Goal: Task Accomplishment & Management: Complete application form

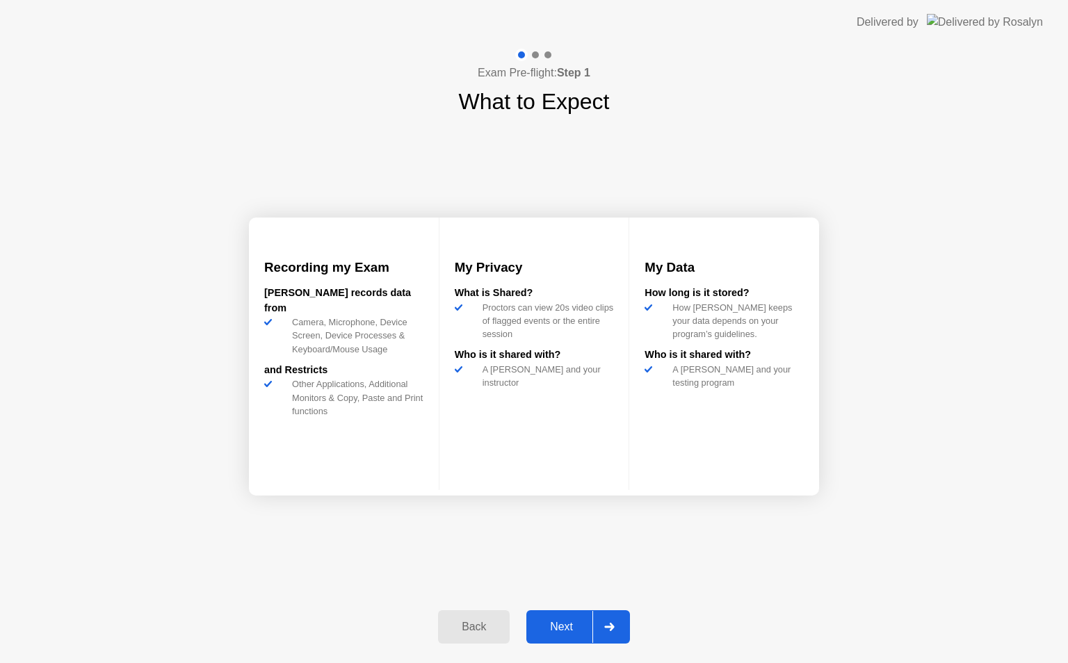
click at [547, 622] on div "Next" at bounding box center [562, 627] width 62 height 13
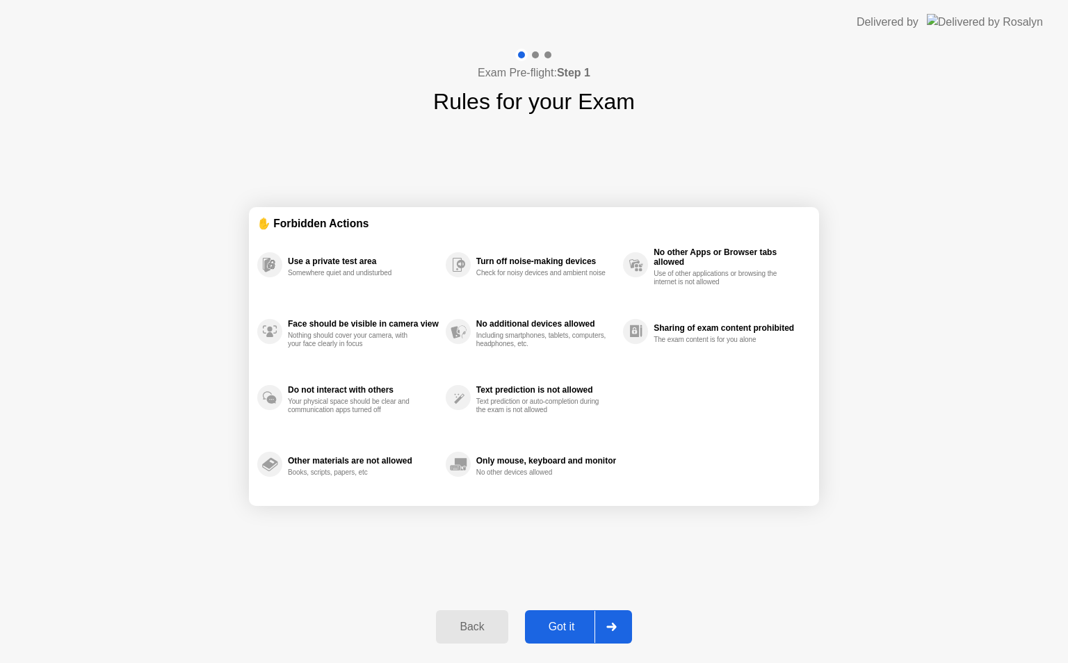
click at [547, 622] on div "Got it" at bounding box center [561, 627] width 65 height 13
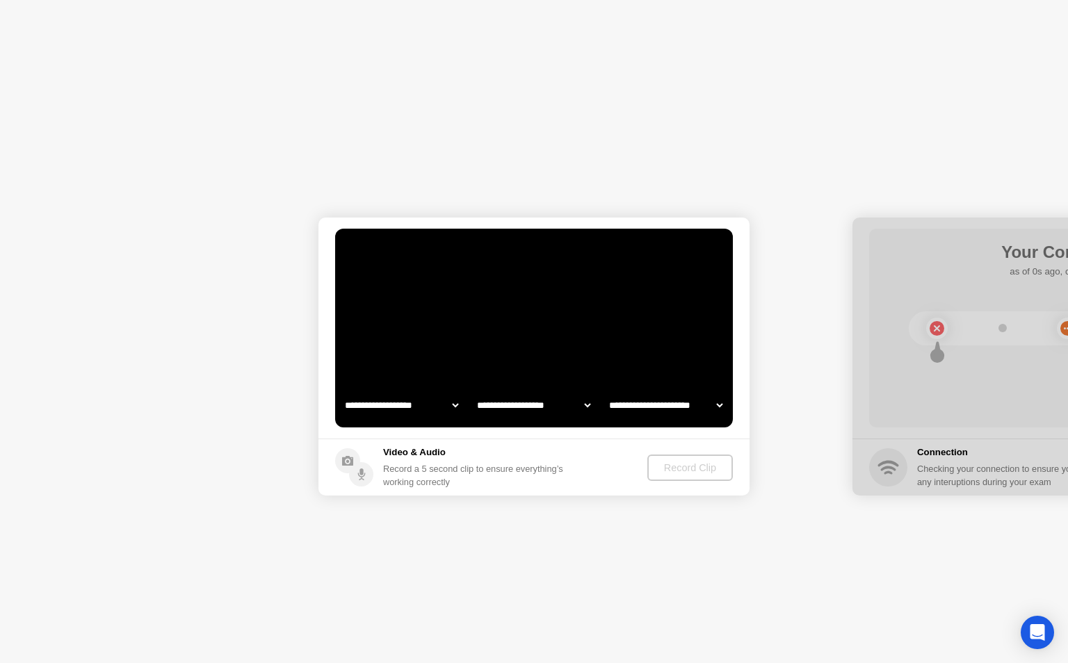
select select "**********"
select select "*******"
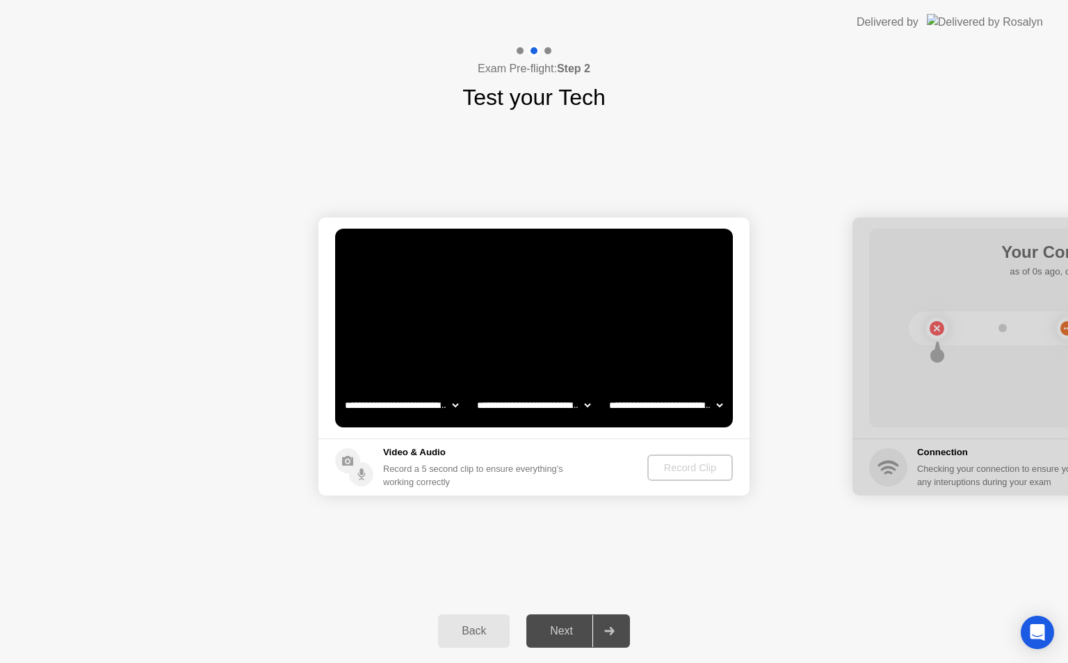
click at [483, 629] on div "Back" at bounding box center [473, 631] width 63 height 13
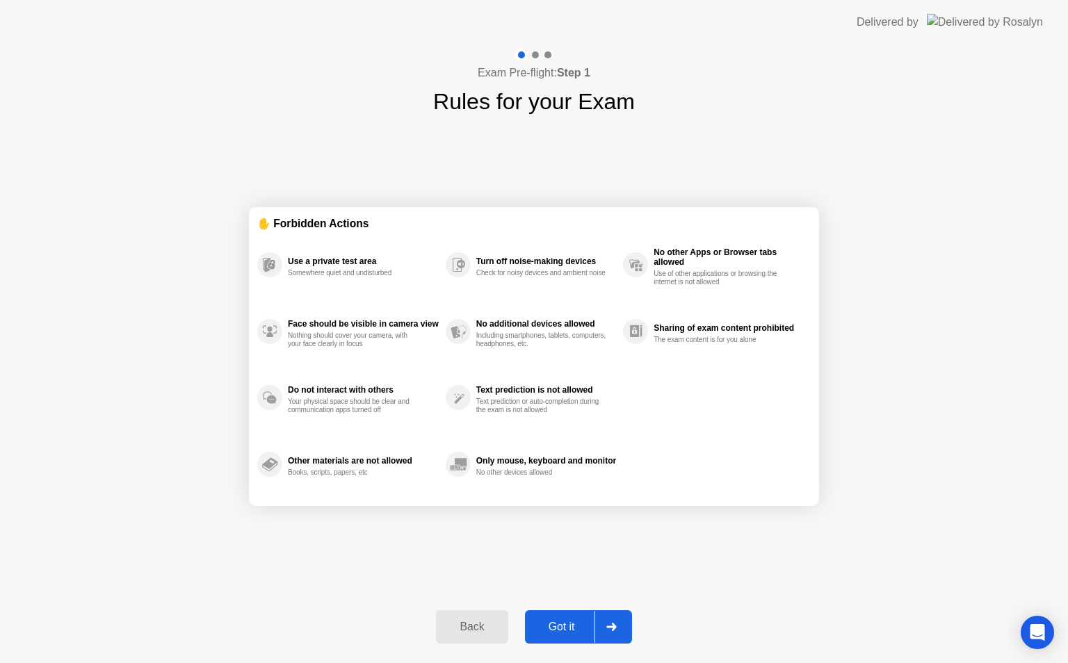
click at [554, 627] on div "Got it" at bounding box center [561, 627] width 65 height 13
select select "**********"
select select "*******"
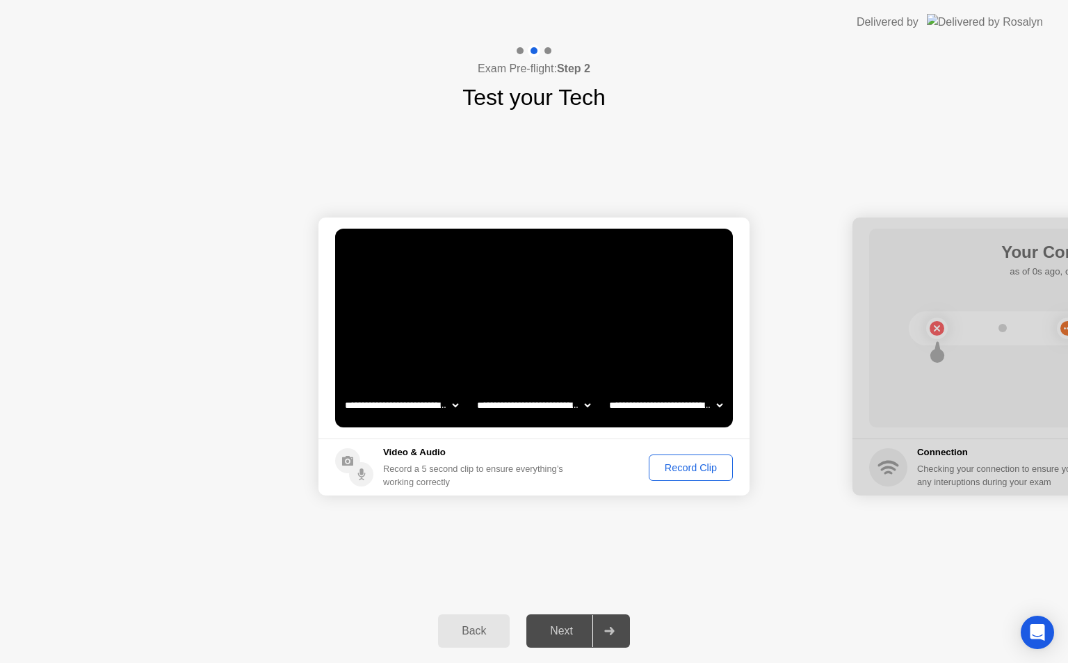
click at [688, 470] on div "Record Clip" at bounding box center [691, 467] width 74 height 11
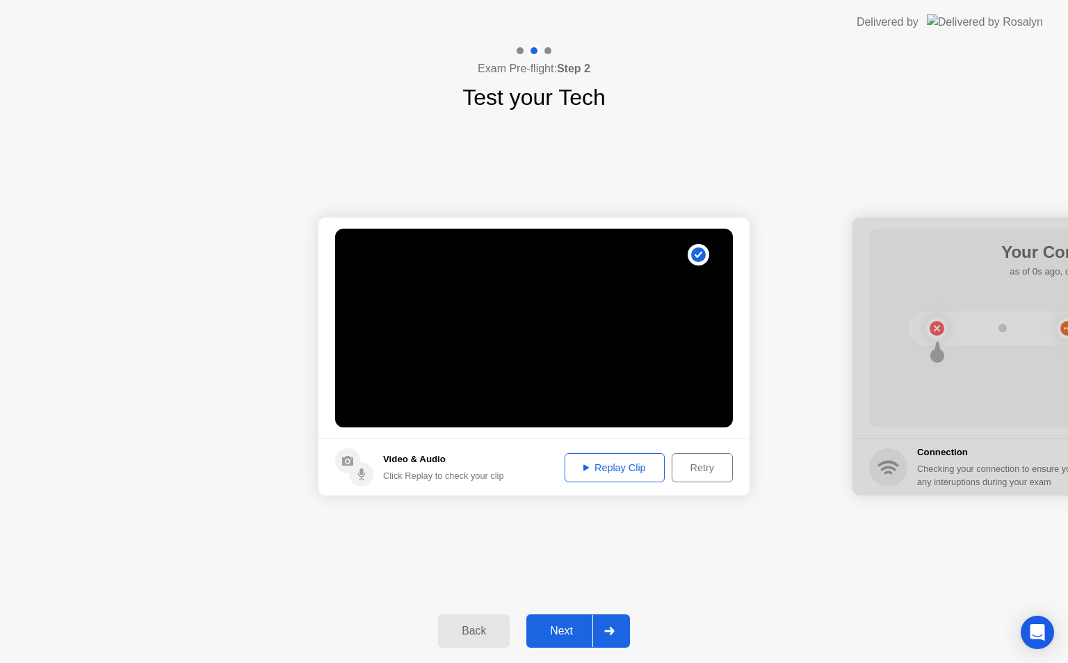
click at [561, 631] on div "Next" at bounding box center [562, 631] width 62 height 13
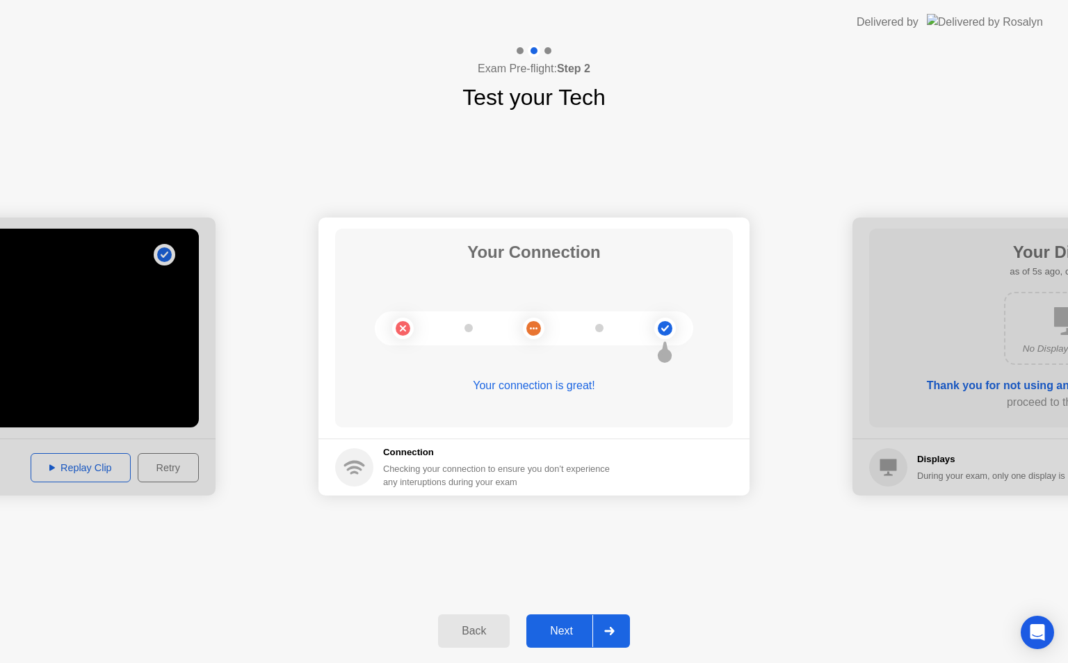
click at [565, 638] on div "Next" at bounding box center [562, 631] width 62 height 13
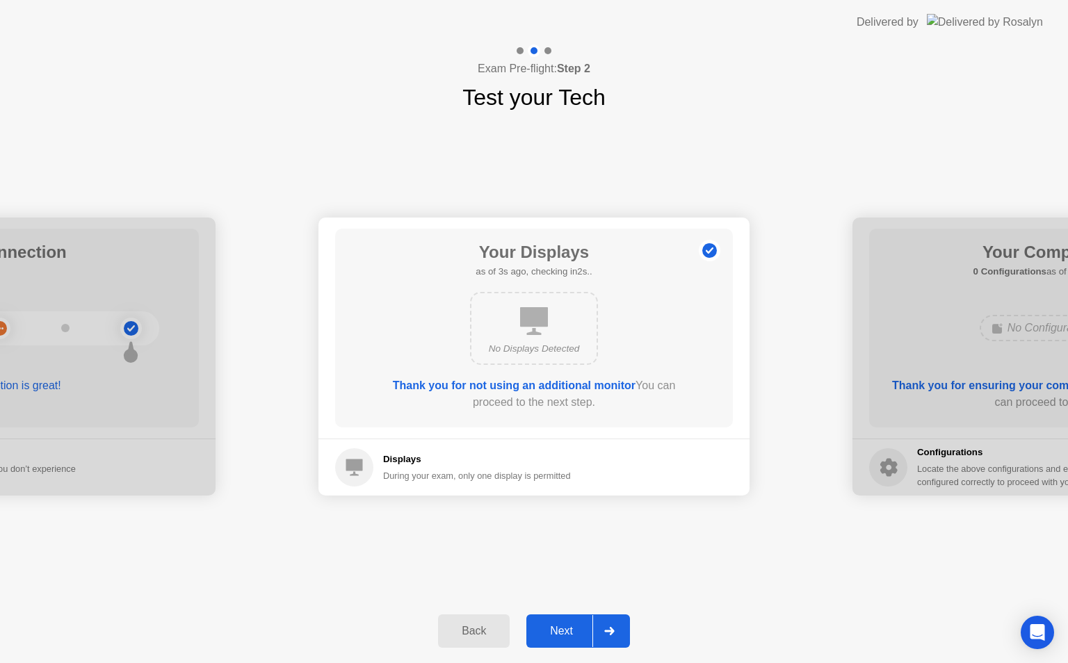
click at [565, 638] on div "Next" at bounding box center [562, 631] width 62 height 13
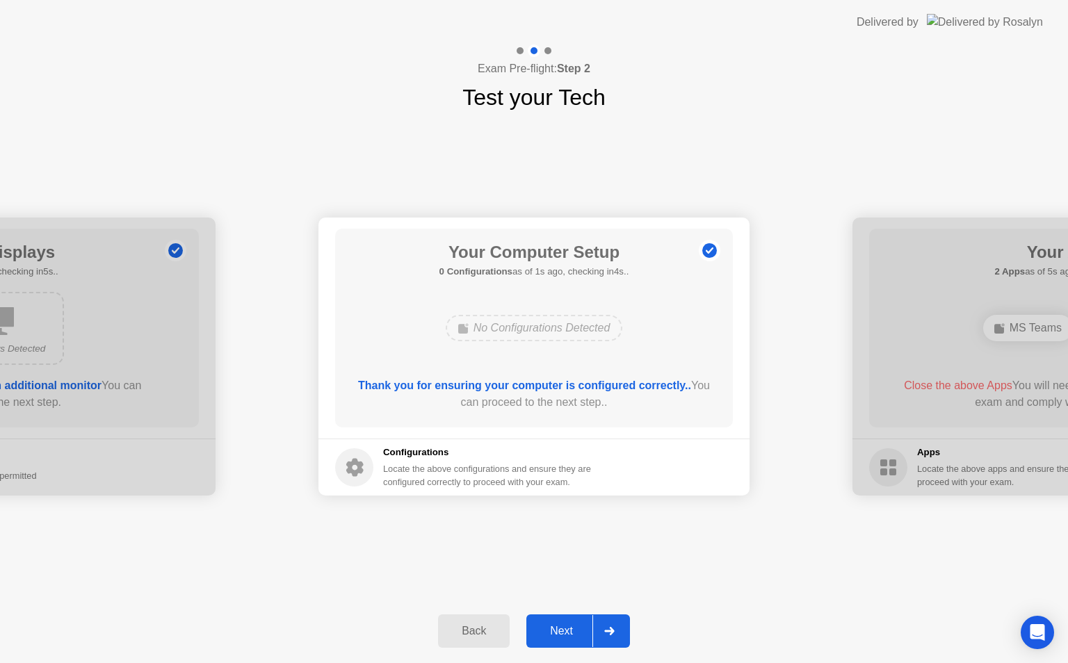
click at [563, 627] on div "Next" at bounding box center [562, 631] width 62 height 13
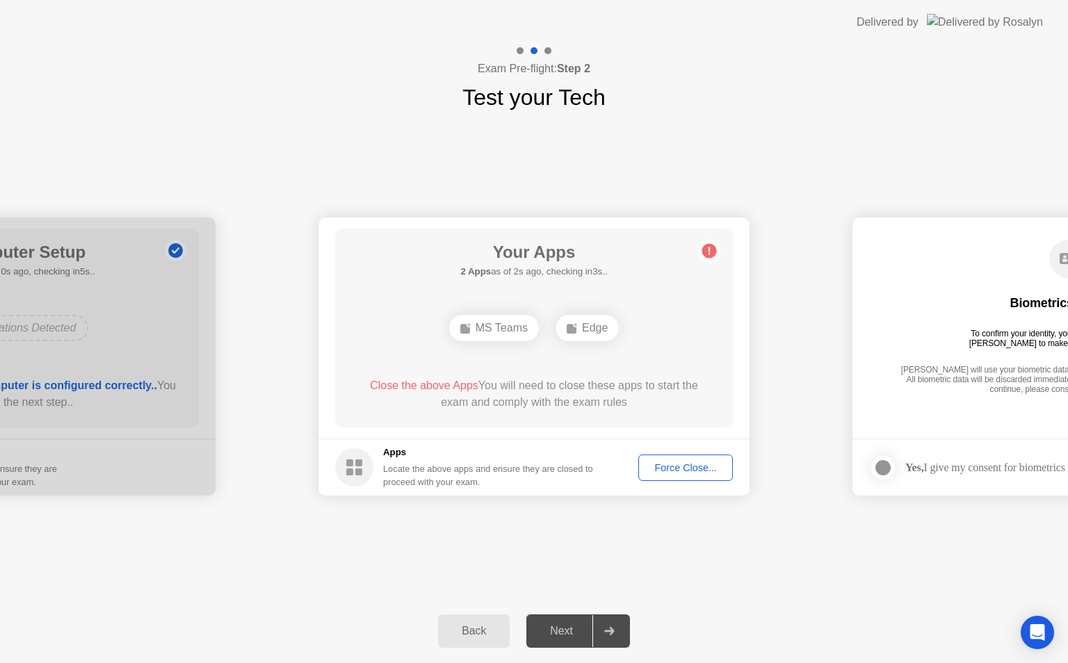
click at [682, 470] on div "Force Close..." at bounding box center [685, 467] width 85 height 11
click at [677, 462] on div "Force Close..." at bounding box center [685, 467] width 85 height 11
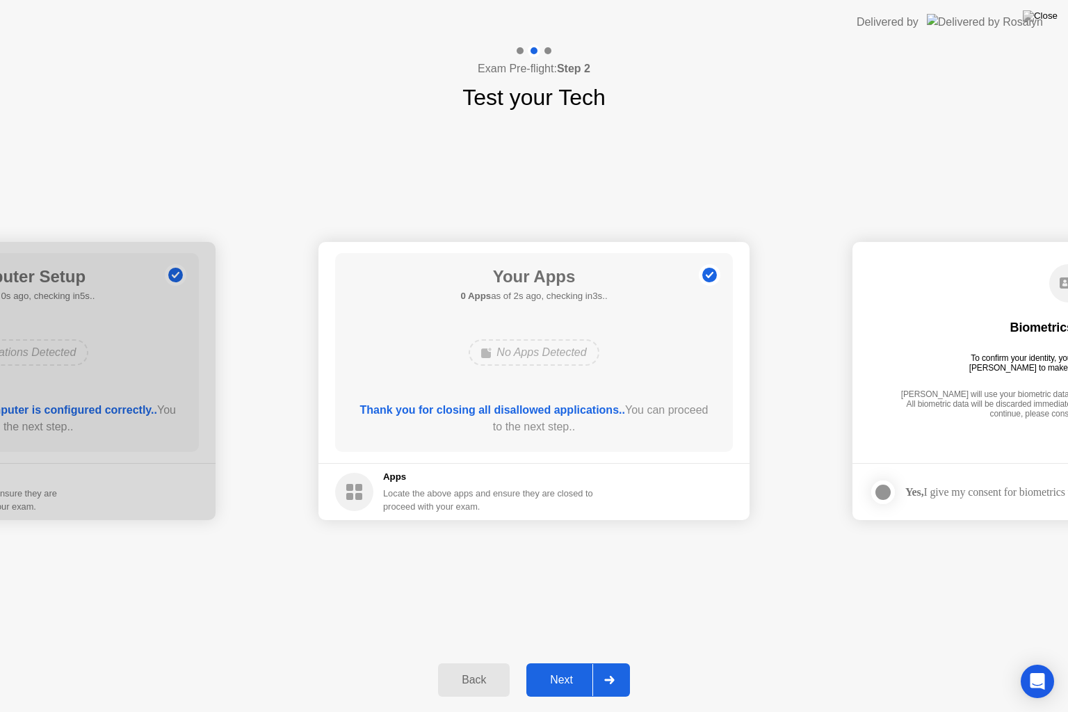
click at [561, 663] on div "Next" at bounding box center [562, 680] width 62 height 13
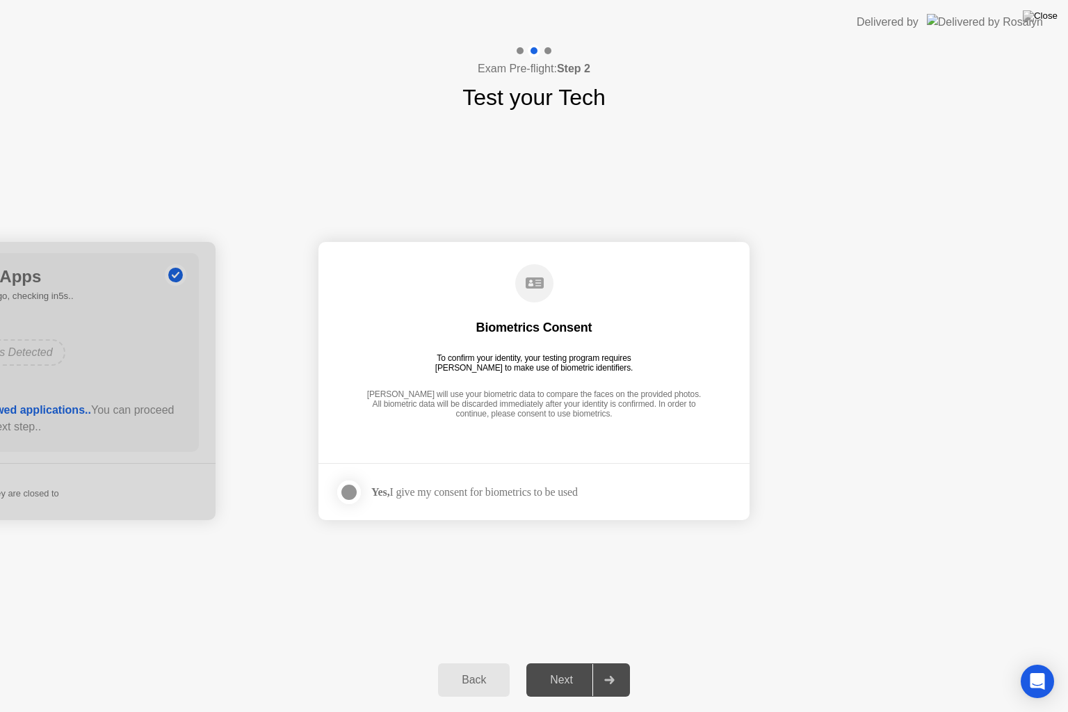
click at [566, 663] on div "Next" at bounding box center [562, 680] width 62 height 13
click at [342, 490] on div at bounding box center [349, 492] width 17 height 17
click at [572, 663] on div "Next" at bounding box center [562, 680] width 62 height 13
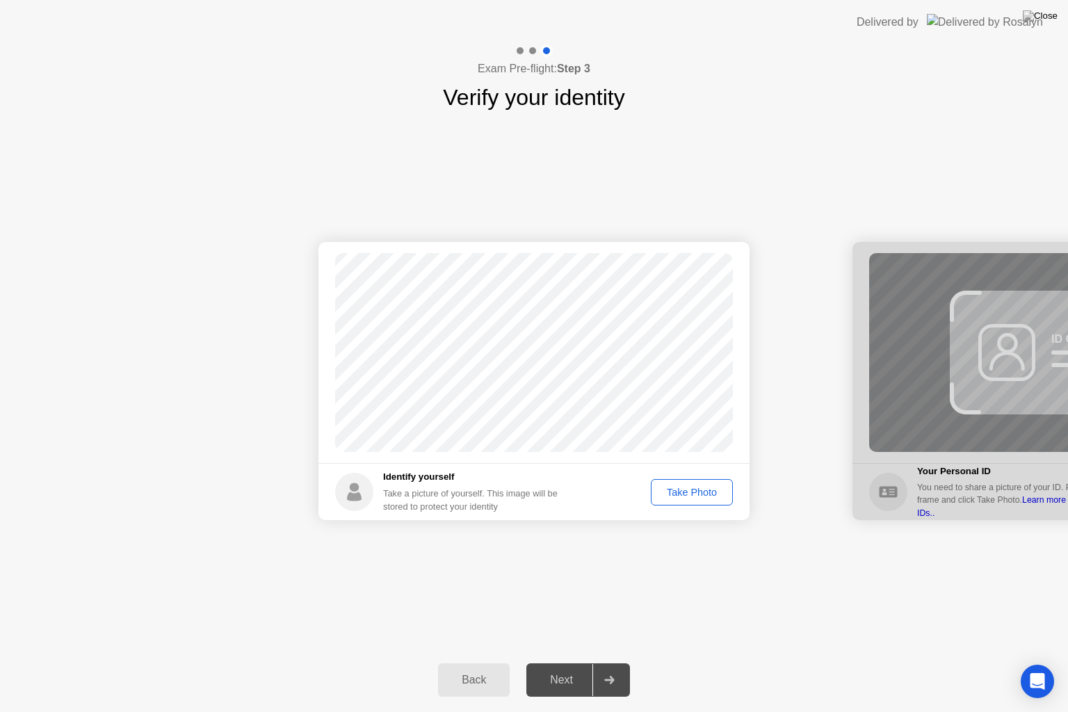
click at [686, 493] on div "Take Photo" at bounding box center [692, 492] width 72 height 11
click at [551, 663] on div "Next" at bounding box center [562, 680] width 62 height 13
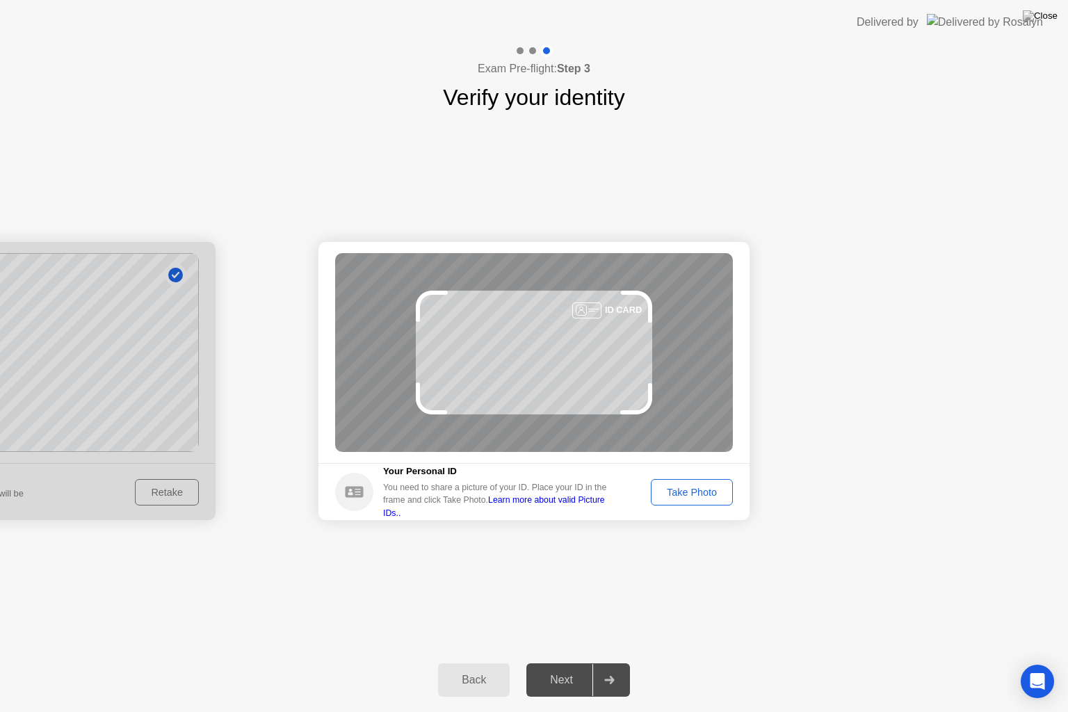
click at [694, 491] on div "Take Photo" at bounding box center [692, 492] width 72 height 11
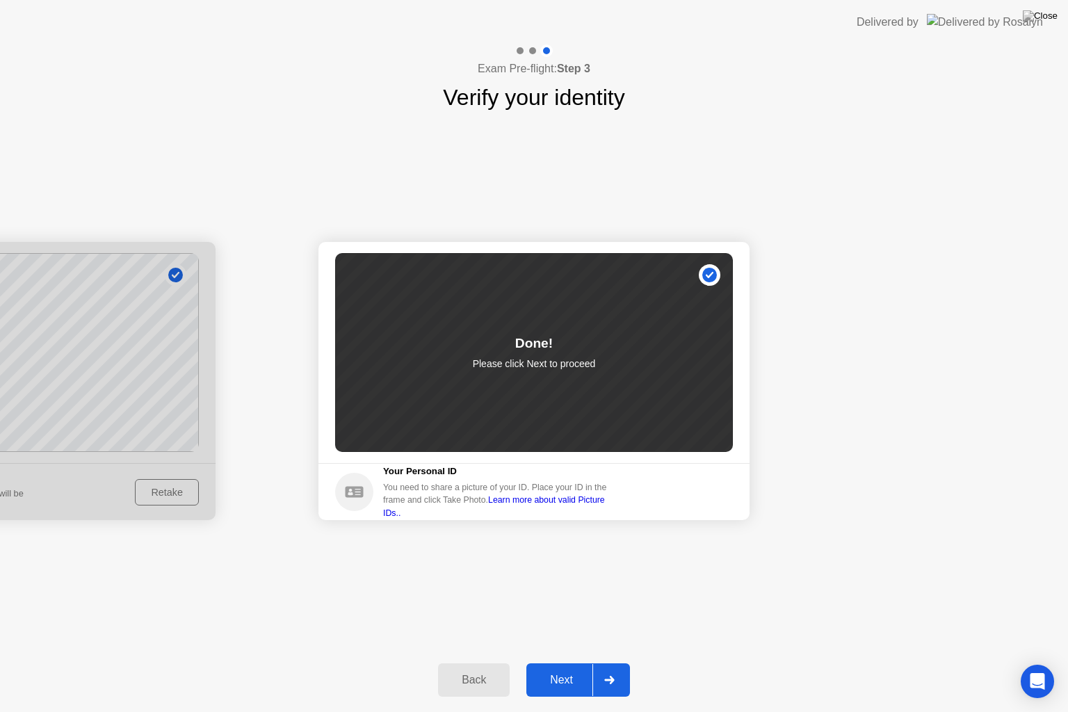
click at [555, 663] on div "Next" at bounding box center [562, 680] width 62 height 13
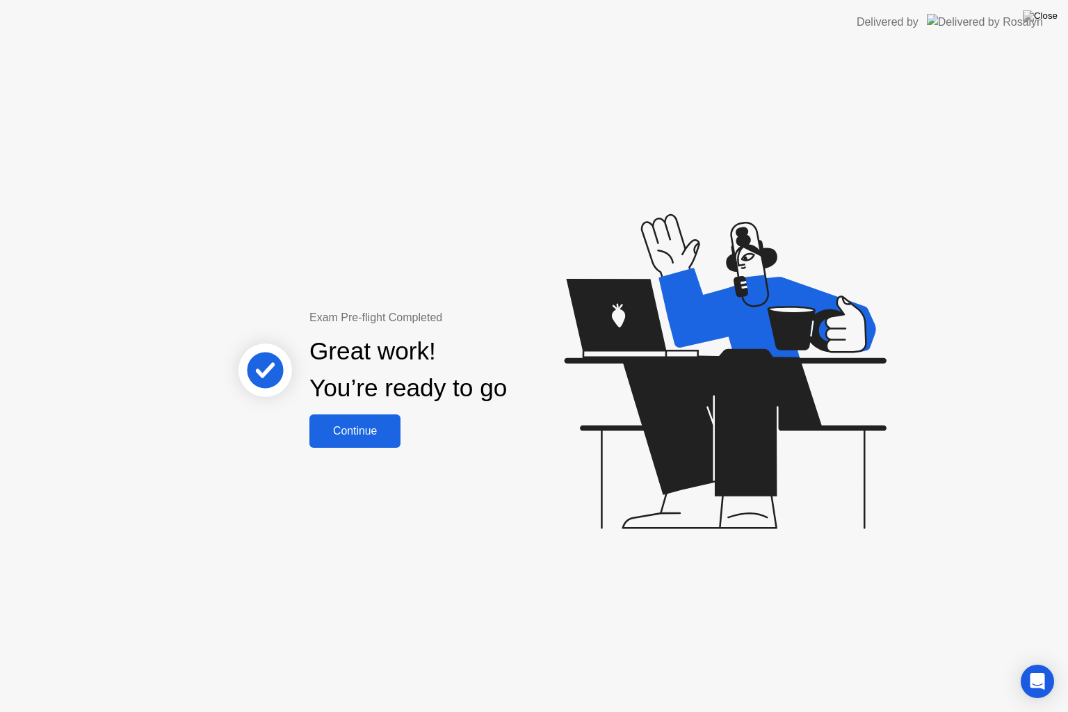
click at [385, 425] on div "Continue" at bounding box center [355, 431] width 83 height 13
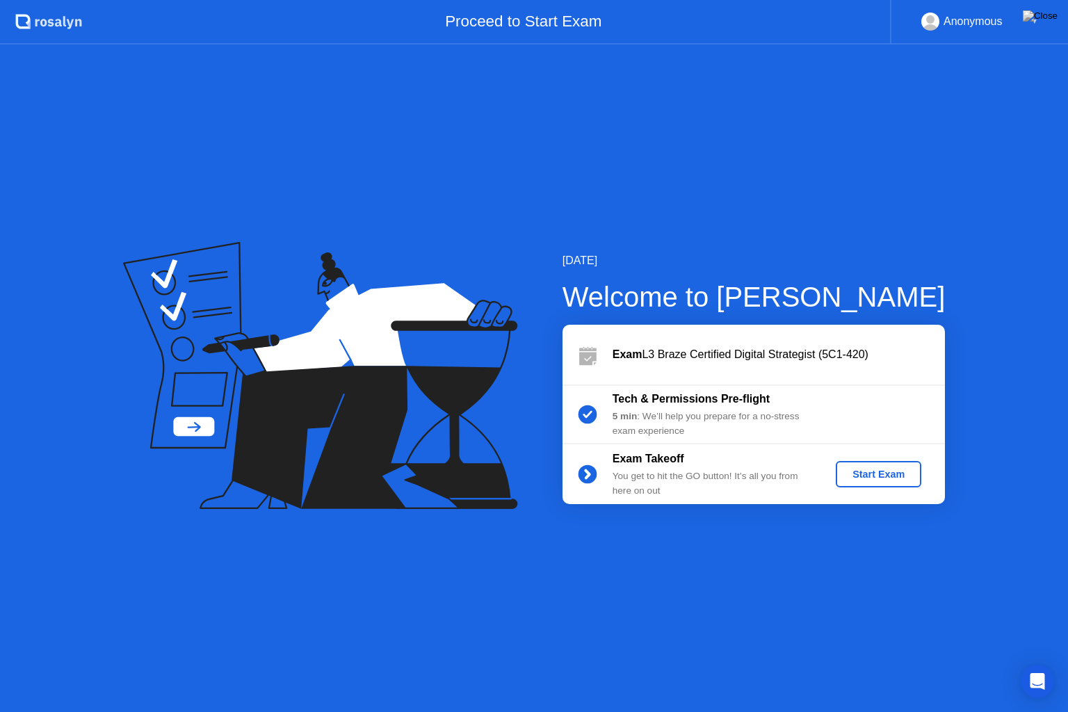
click at [869, 472] on div "Start Exam" at bounding box center [878, 474] width 74 height 11
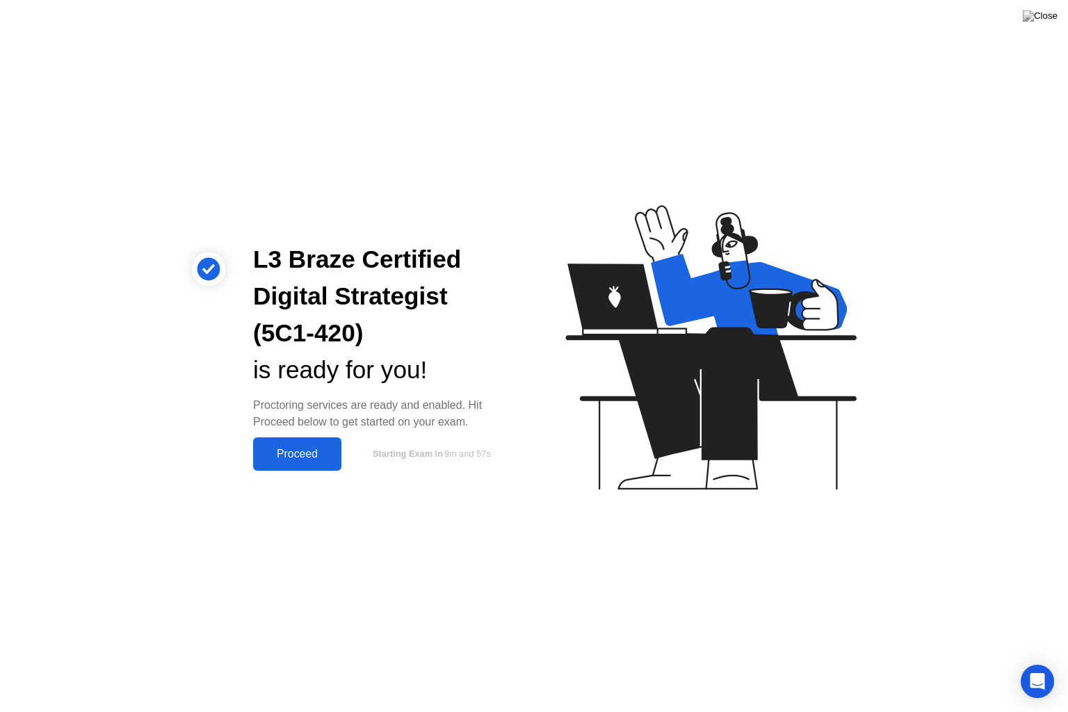
click at [317, 448] on div "Proceed" at bounding box center [297, 454] width 80 height 13
